Goal: Task Accomplishment & Management: Manage account settings

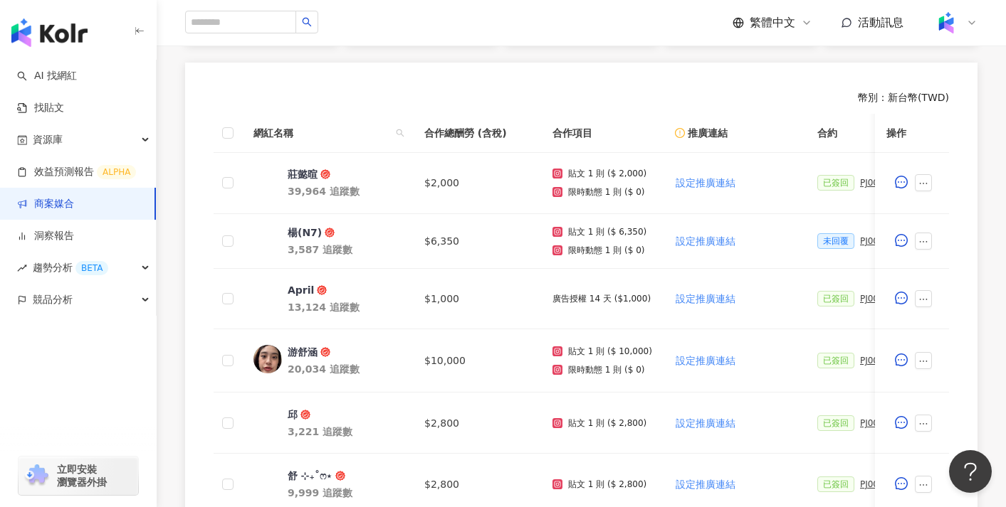
scroll to position [131, 0]
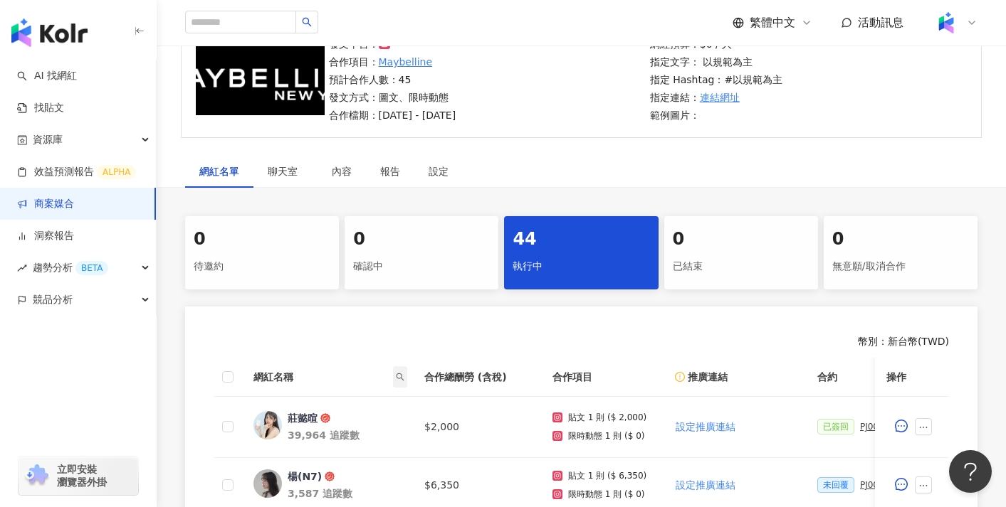
click at [398, 377] on icon "search" at bounding box center [400, 377] width 9 height 9
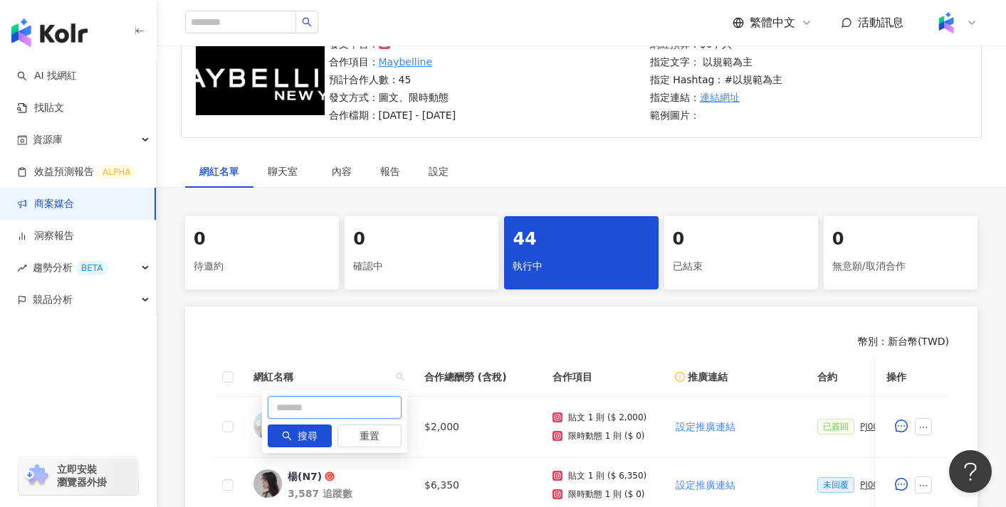
click at [376, 399] on input "text" at bounding box center [335, 407] width 134 height 23
type input "*"
type input "***"
click at [312, 438] on span "搜尋" at bounding box center [308, 437] width 20 height 23
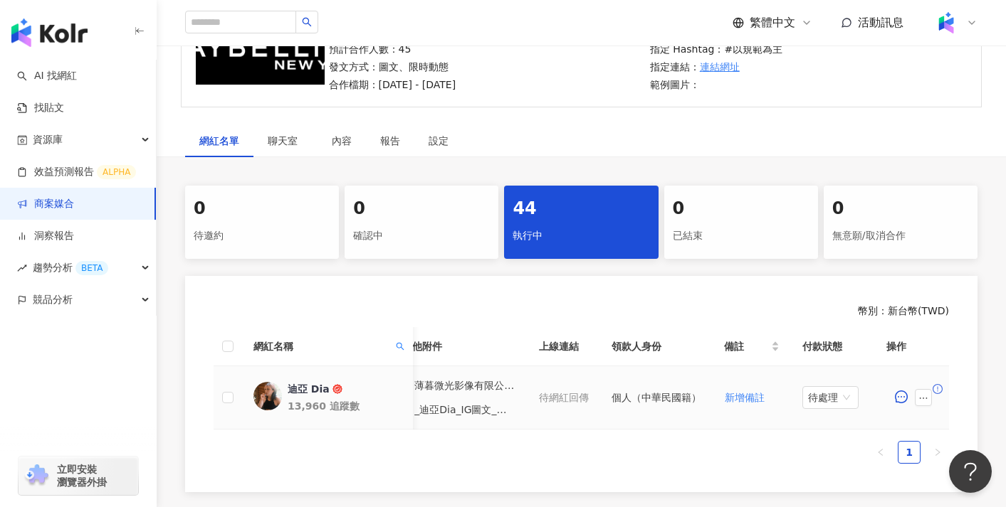
scroll to position [0, 643]
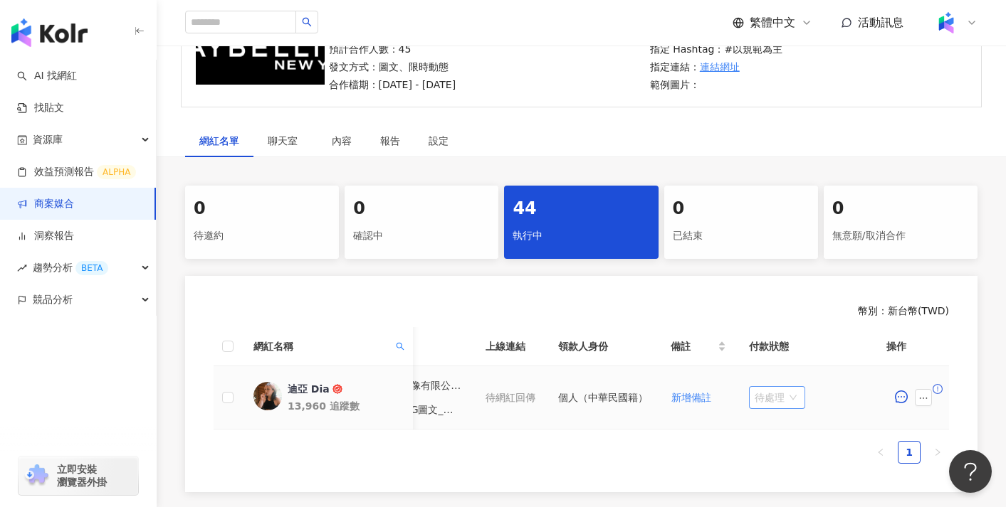
click at [778, 401] on span "待處理" at bounding box center [776, 397] width 45 height 21
click at [771, 394] on span "待處理" at bounding box center [776, 397] width 45 height 21
click at [788, 448] on div "處理中" at bounding box center [775, 451] width 40 height 16
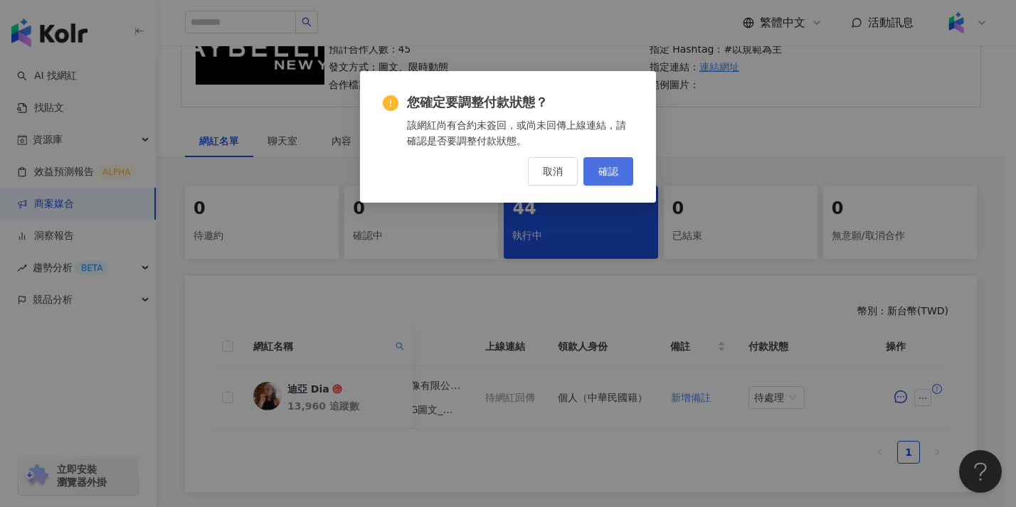
click at [628, 181] on button "確認" at bounding box center [609, 171] width 50 height 28
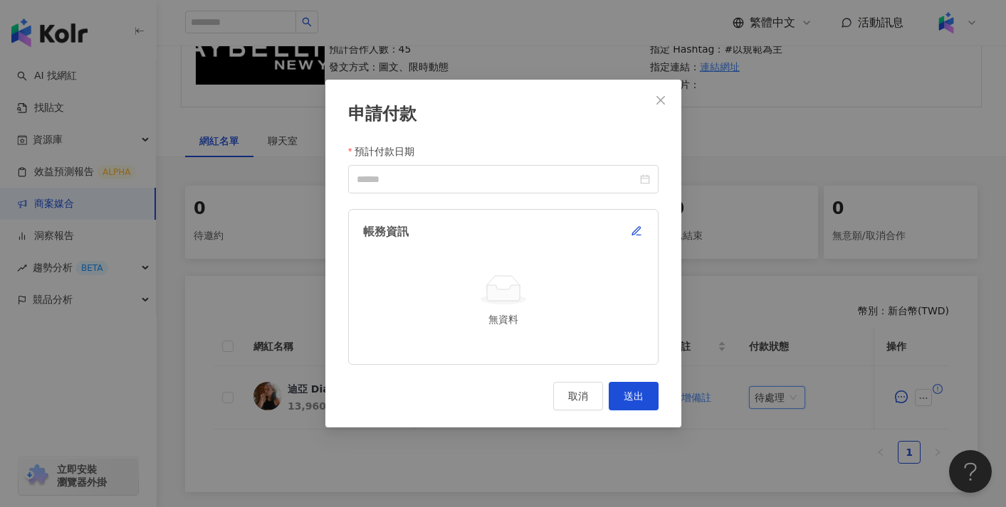
scroll to position [0, 633]
click at [637, 234] on icon "button" at bounding box center [636, 231] width 11 height 11
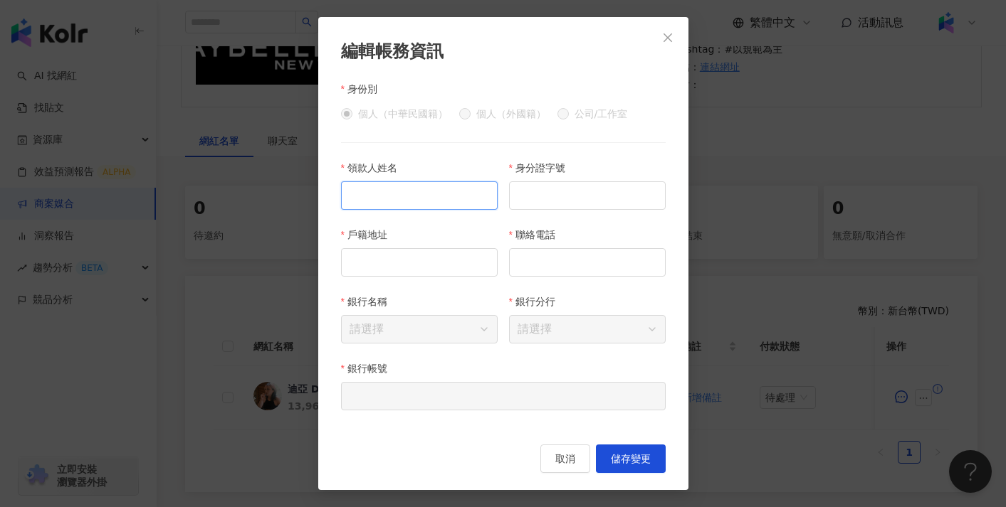
click at [495, 201] on input "領款人姓名" at bounding box center [419, 195] width 157 height 28
click at [556, 201] on input "身分證字號" at bounding box center [587, 195] width 157 height 28
click at [669, 32] on icon "close" at bounding box center [667, 37] width 11 height 11
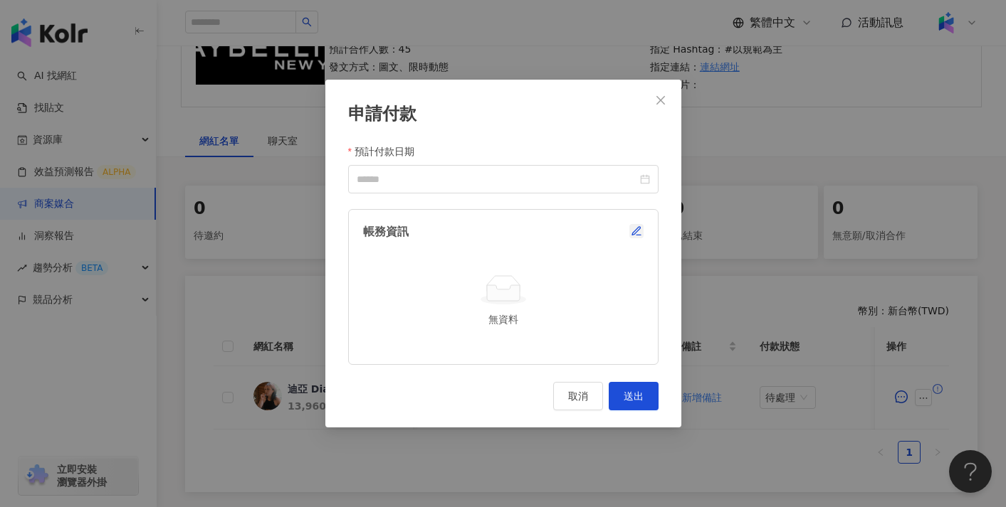
click at [636, 231] on icon "button" at bounding box center [636, 231] width 8 height 8
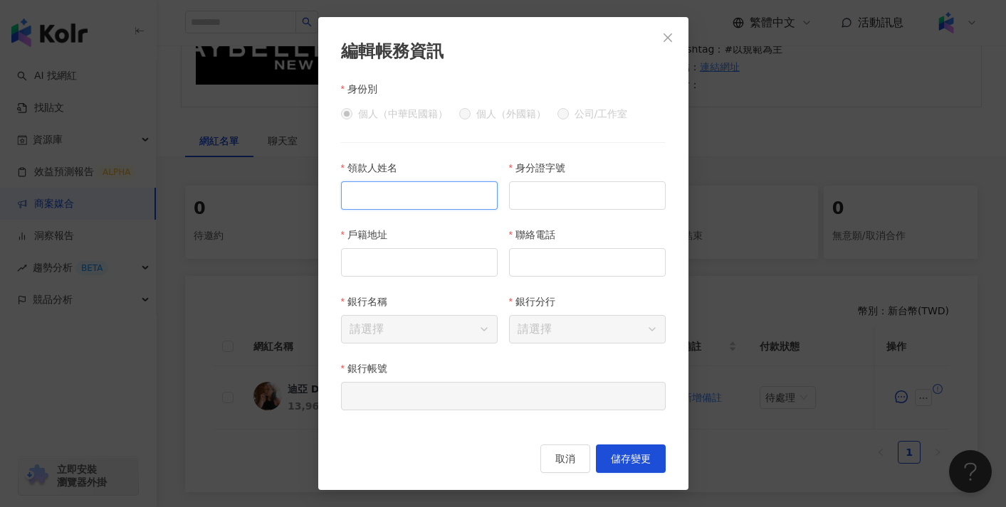
click at [425, 196] on input "領款人姓名" at bounding box center [419, 195] width 157 height 28
click at [425, 267] on input "戶籍地址" at bounding box center [419, 262] width 157 height 28
click at [561, 198] on input "身分證字號" at bounding box center [587, 195] width 157 height 28
click at [561, 264] on input "聯絡電話" at bounding box center [587, 262] width 157 height 28
